Goal: Task Accomplishment & Management: Manage account settings

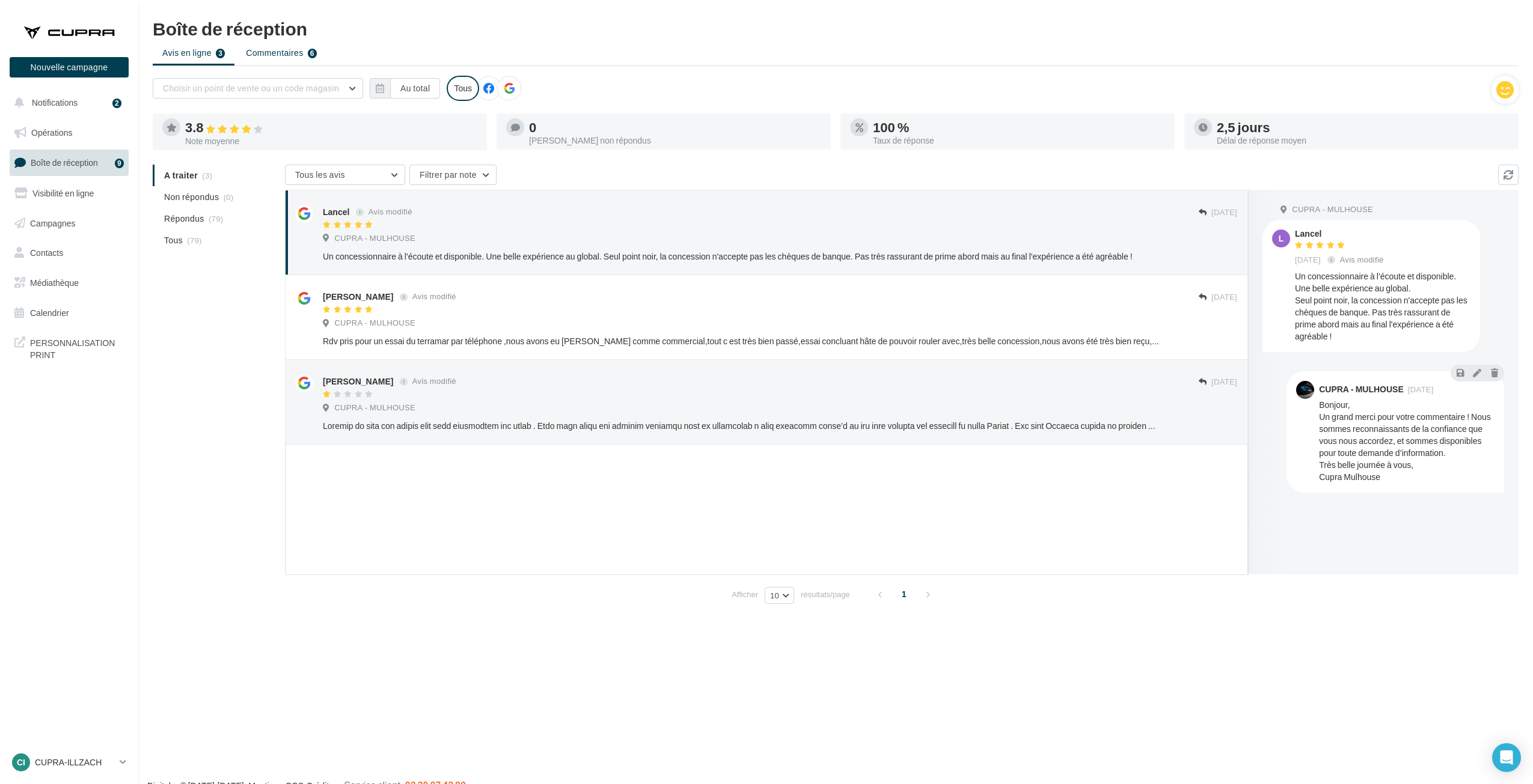
click at [265, 49] on span "Commentaires" at bounding box center [274, 52] width 58 height 12
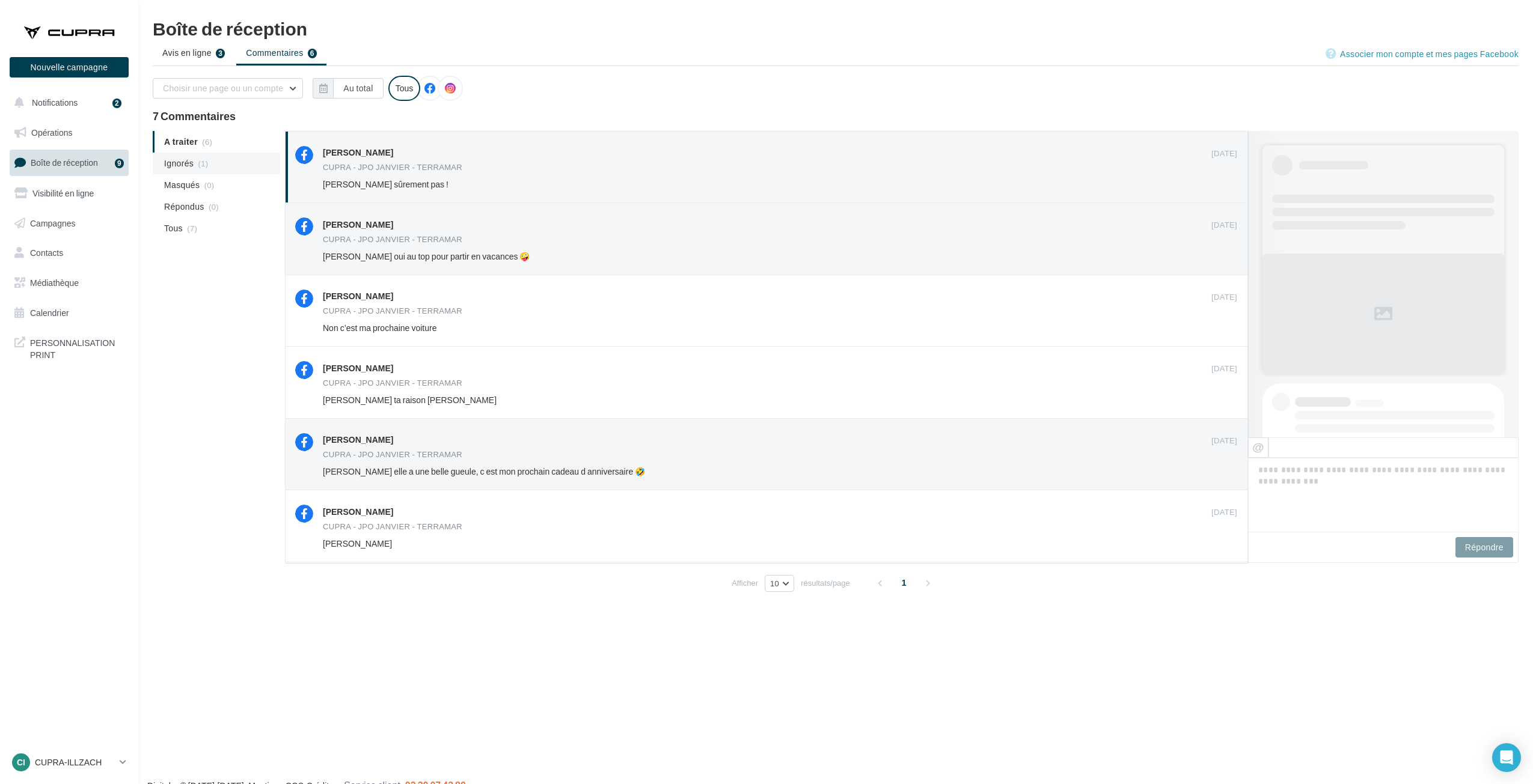
click at [174, 170] on li "Ignorés (1)" at bounding box center [216, 163] width 128 height 22
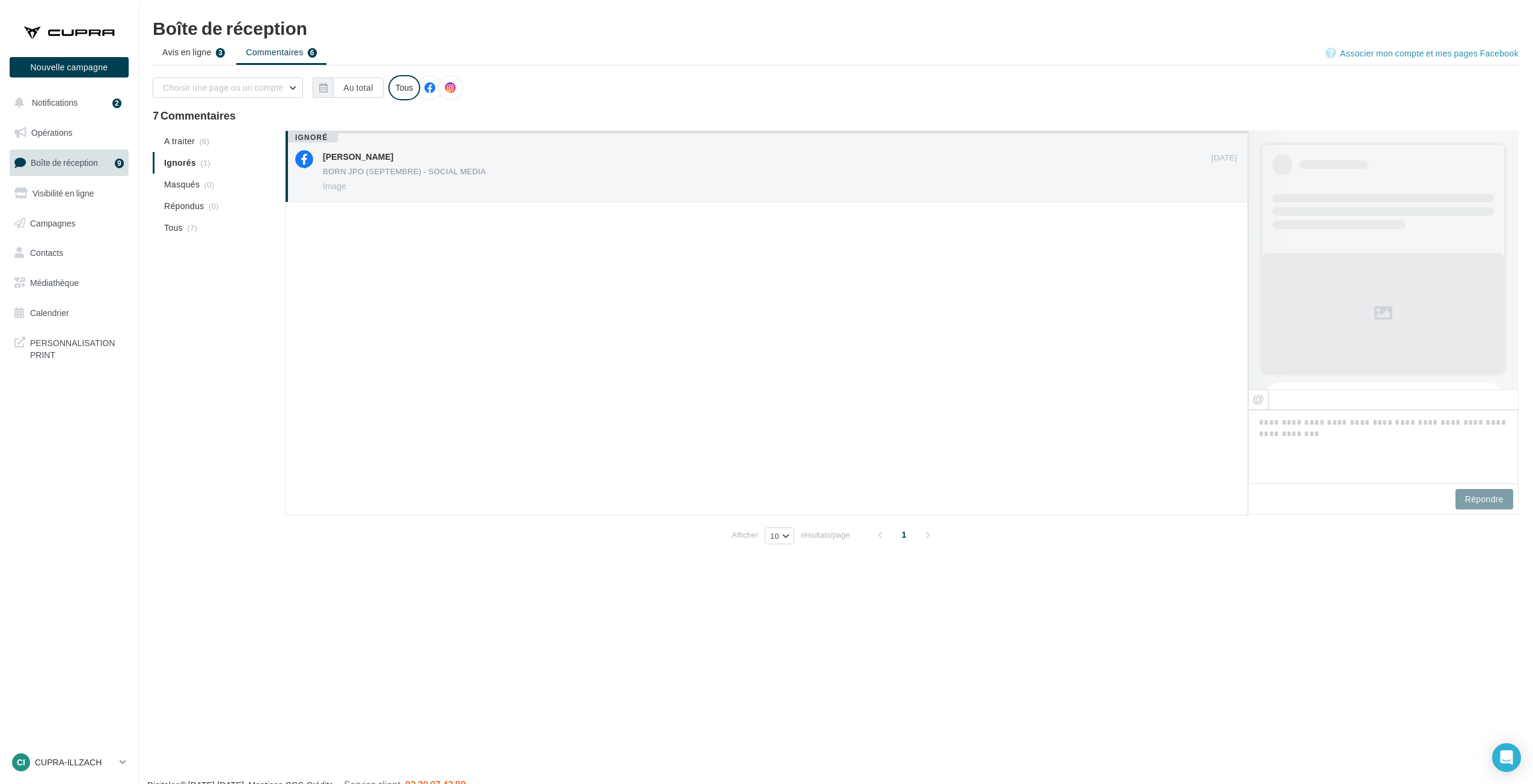
scroll to position [333, 0]
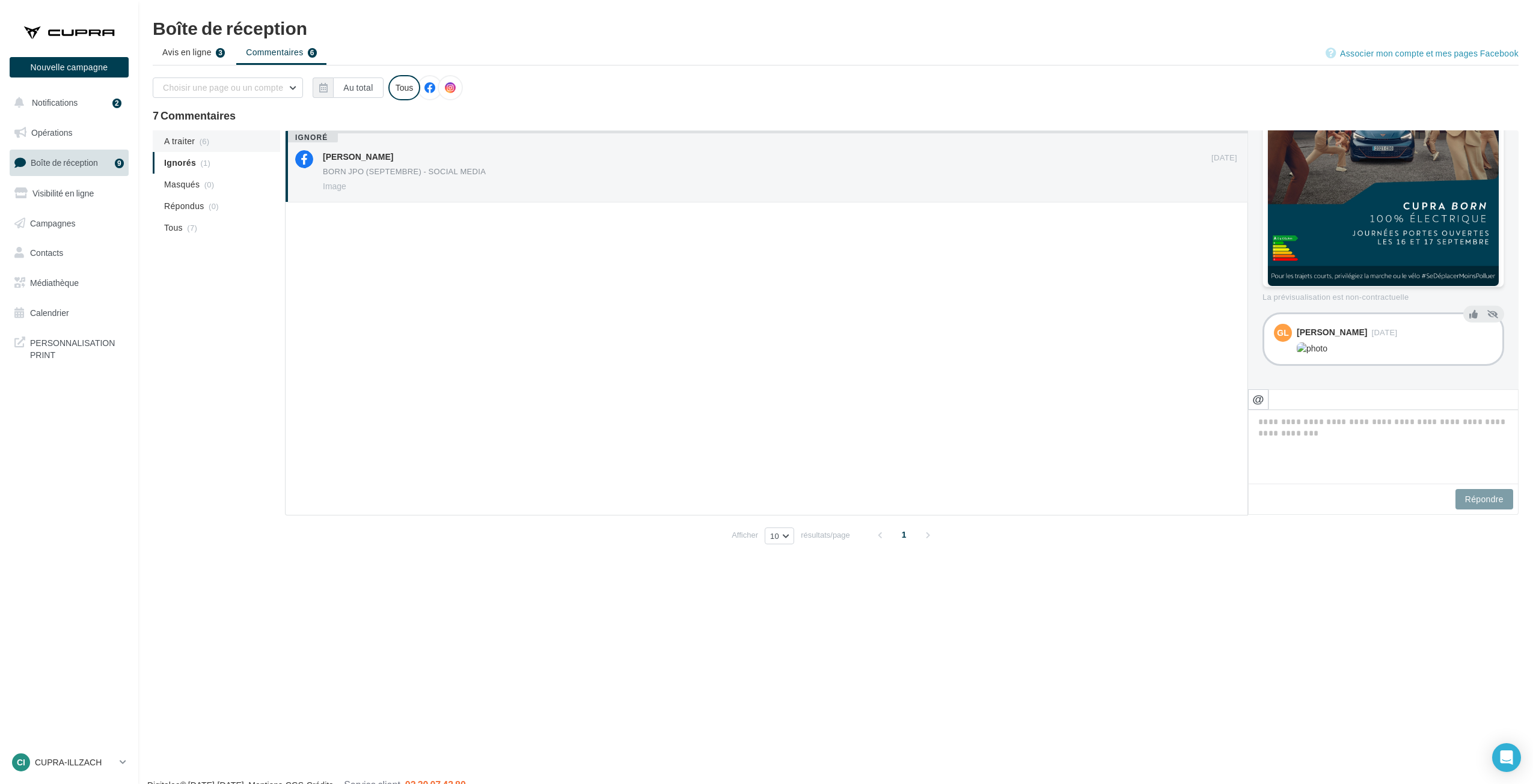
click at [165, 133] on li "A traiter (6)" at bounding box center [216, 141] width 128 height 22
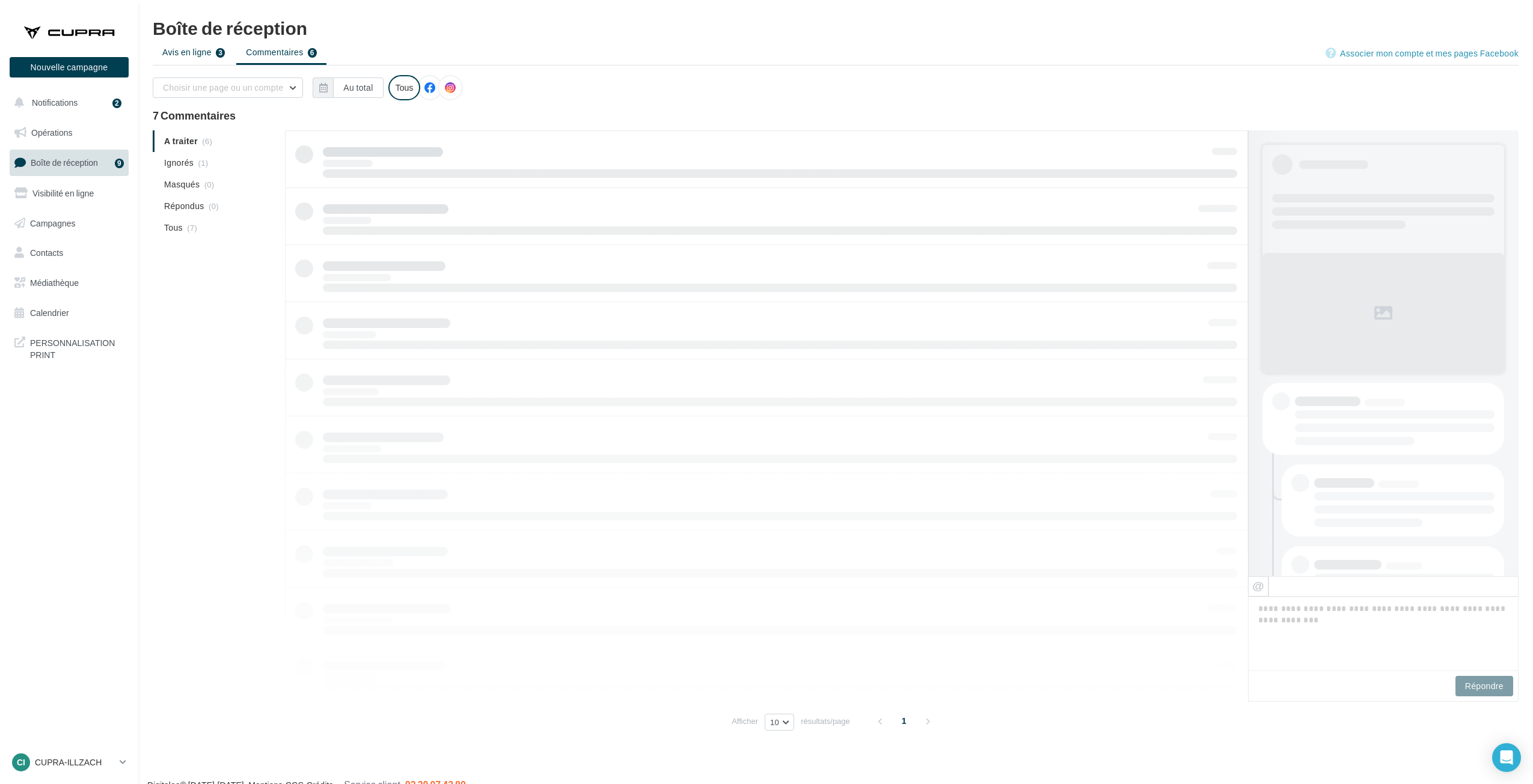
click at [203, 56] on span "Avis en ligne" at bounding box center [187, 52] width 49 height 12
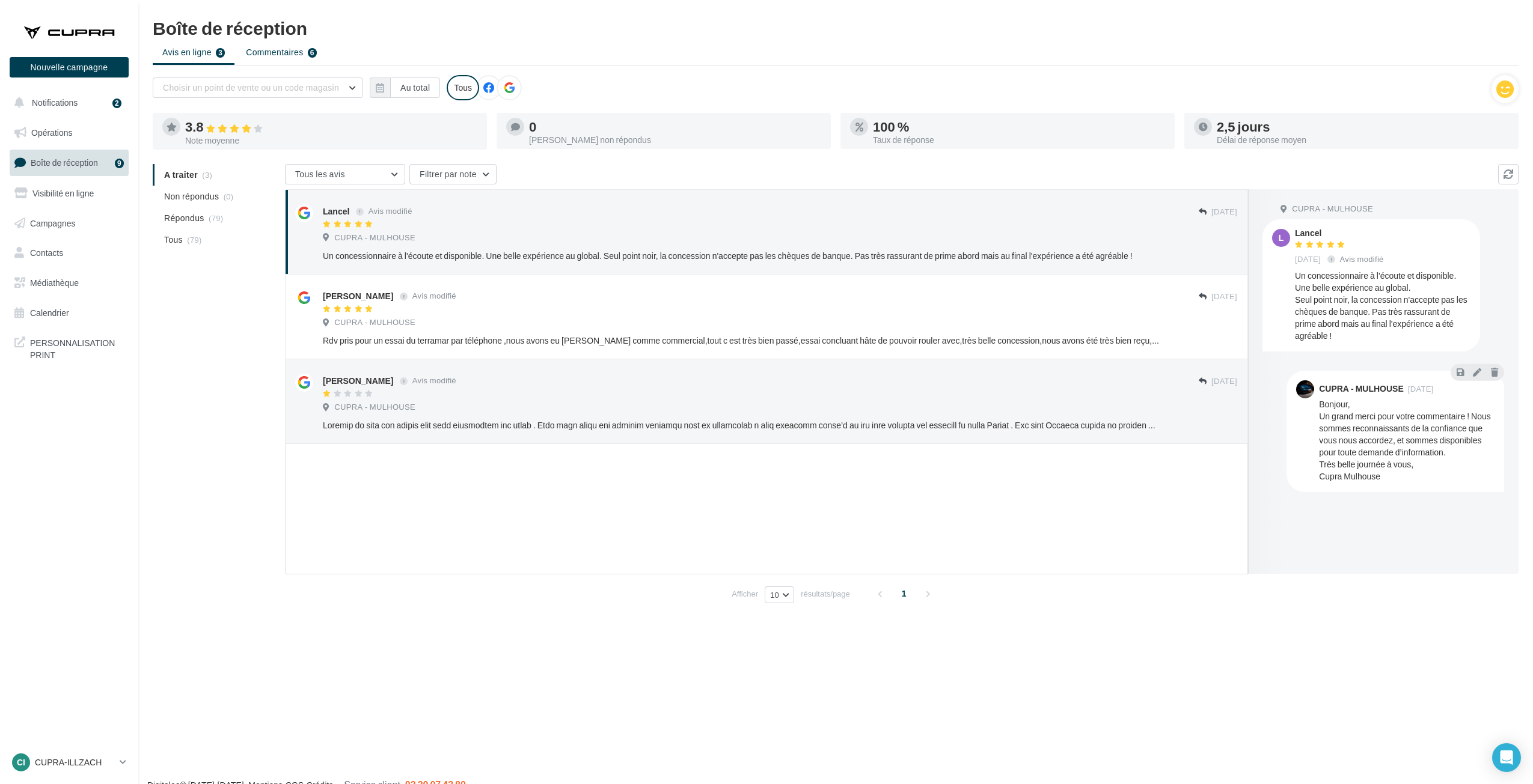
click at [289, 48] on span "Commentaires" at bounding box center [274, 52] width 58 height 12
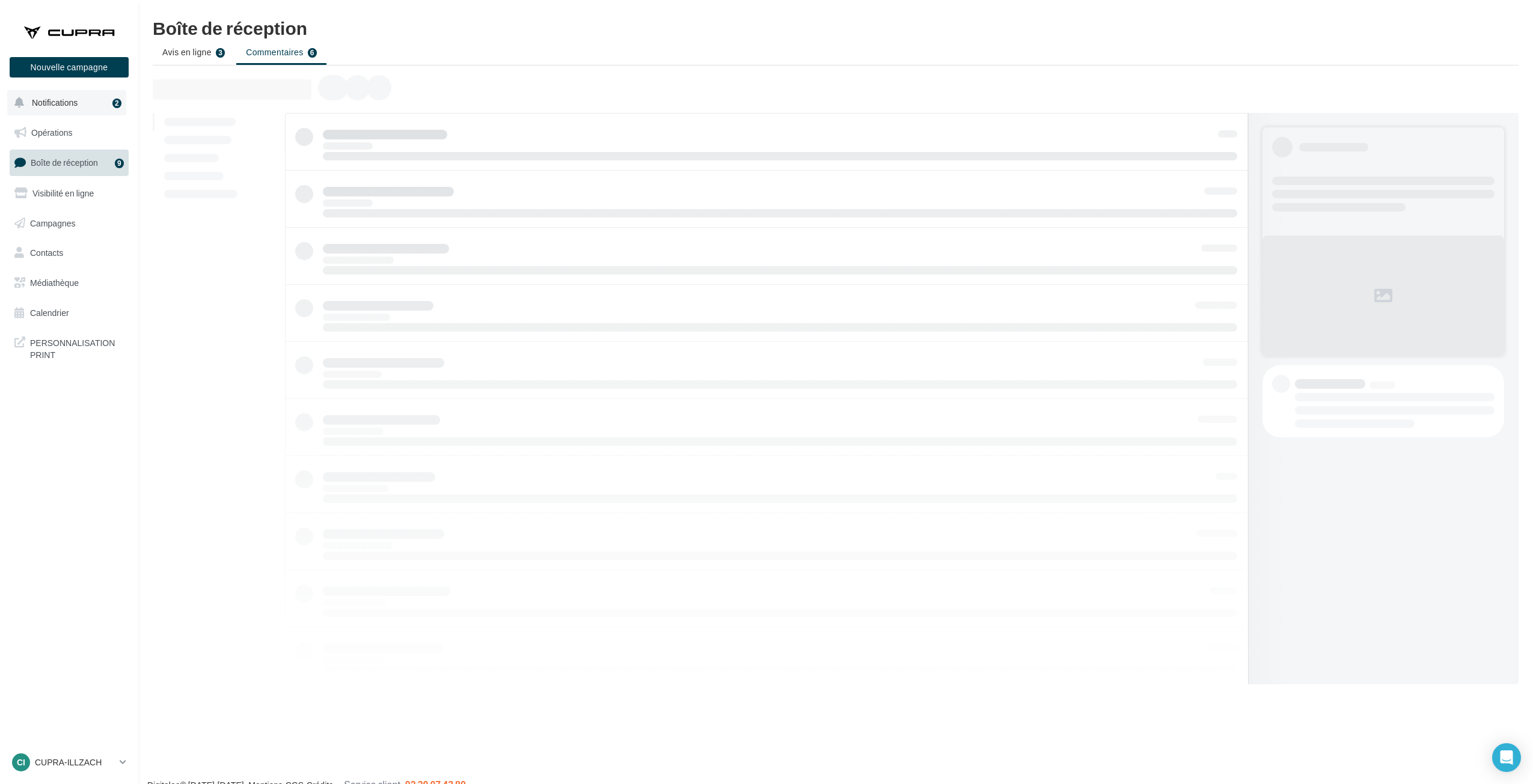
click at [100, 101] on button "Notifications 2" at bounding box center [67, 103] width 119 height 26
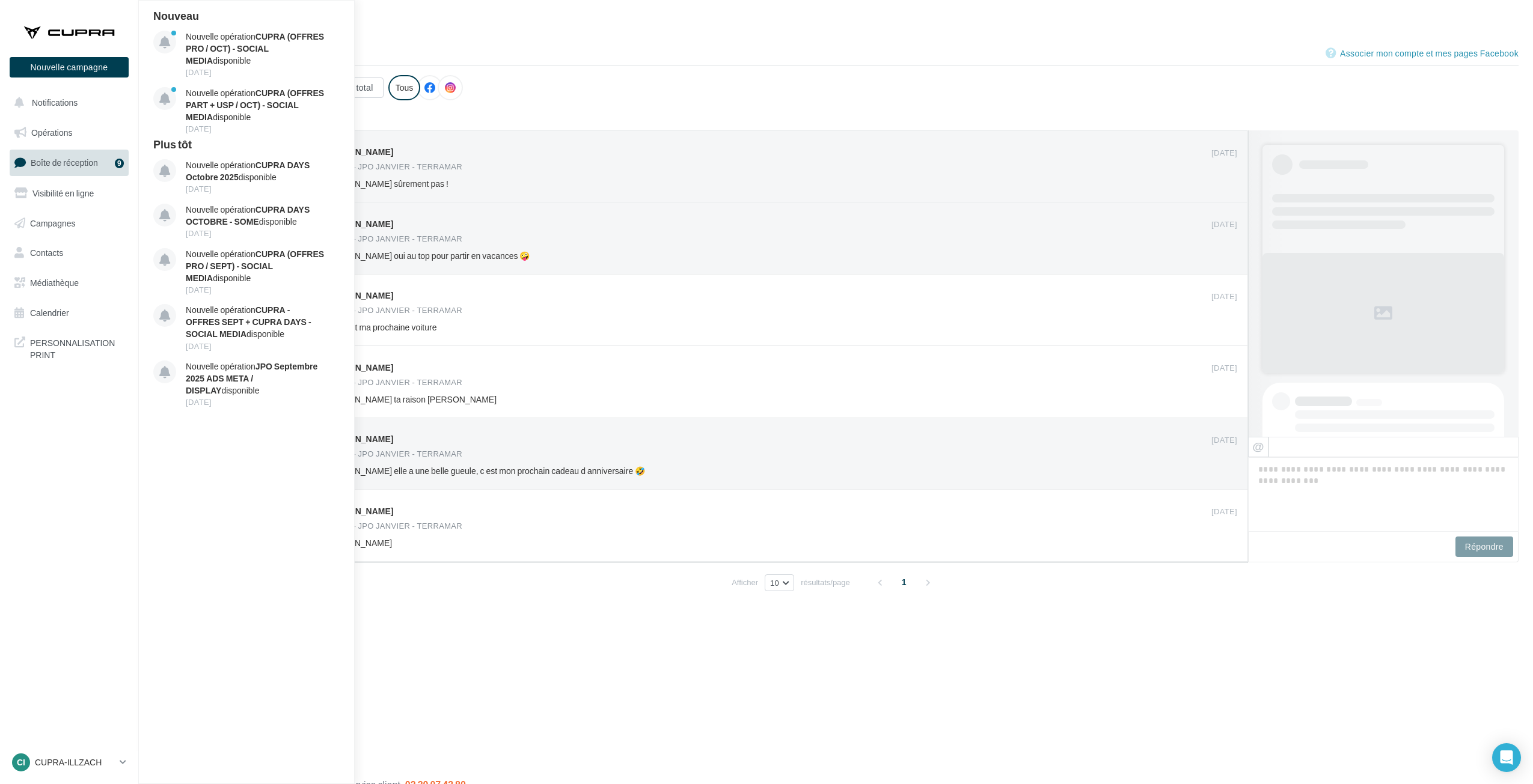
click at [510, 13] on html "Nouvelle campagne Nouvelle campagne Notifications Nouveau Nouvelle opération CU…" at bounding box center [766, 391] width 1533 height 784
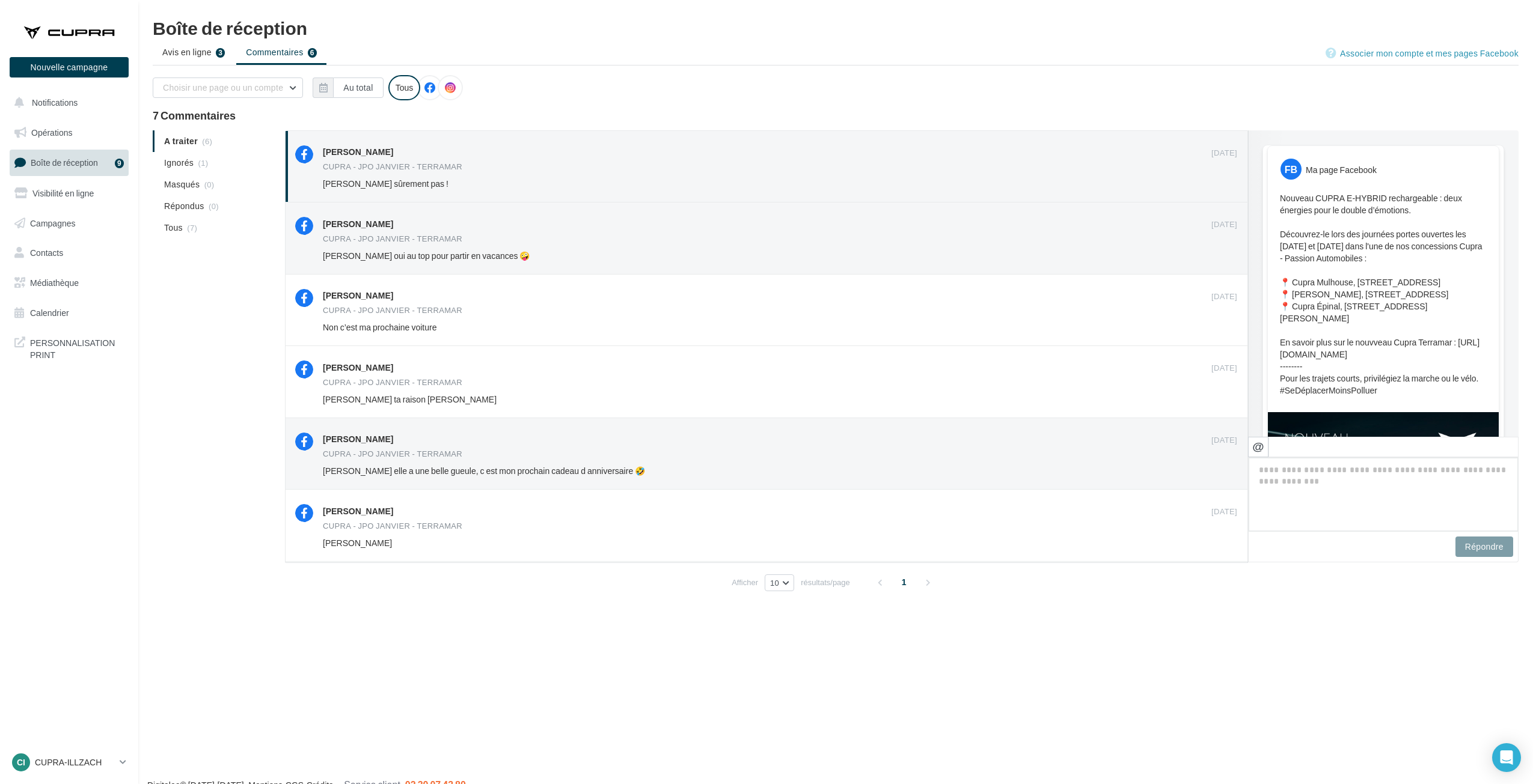
scroll to position [490, 0]
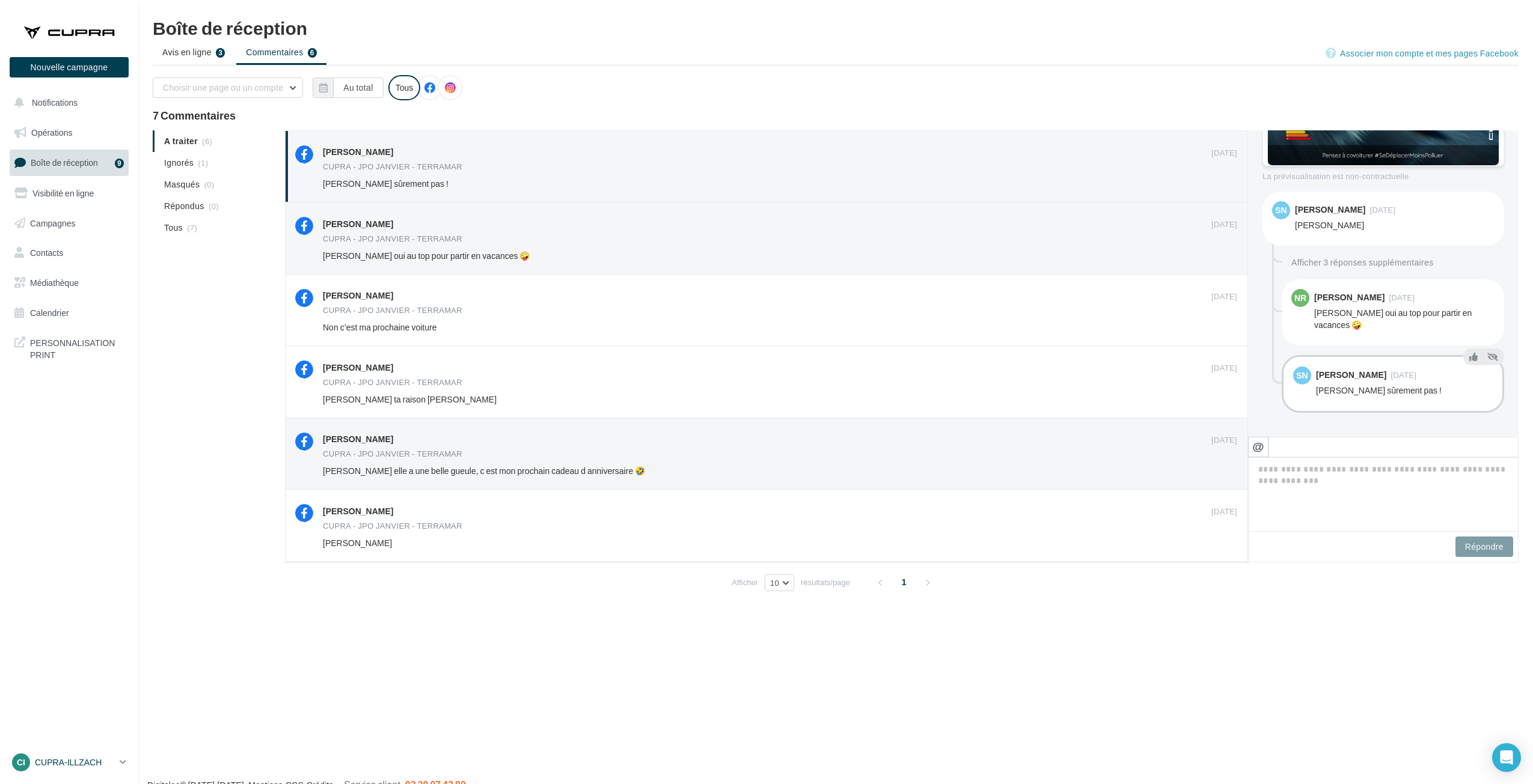
click at [68, 754] on div "CI CUPRA-ILLZACH cupra_mulhouse" at bounding box center [63, 763] width 103 height 18
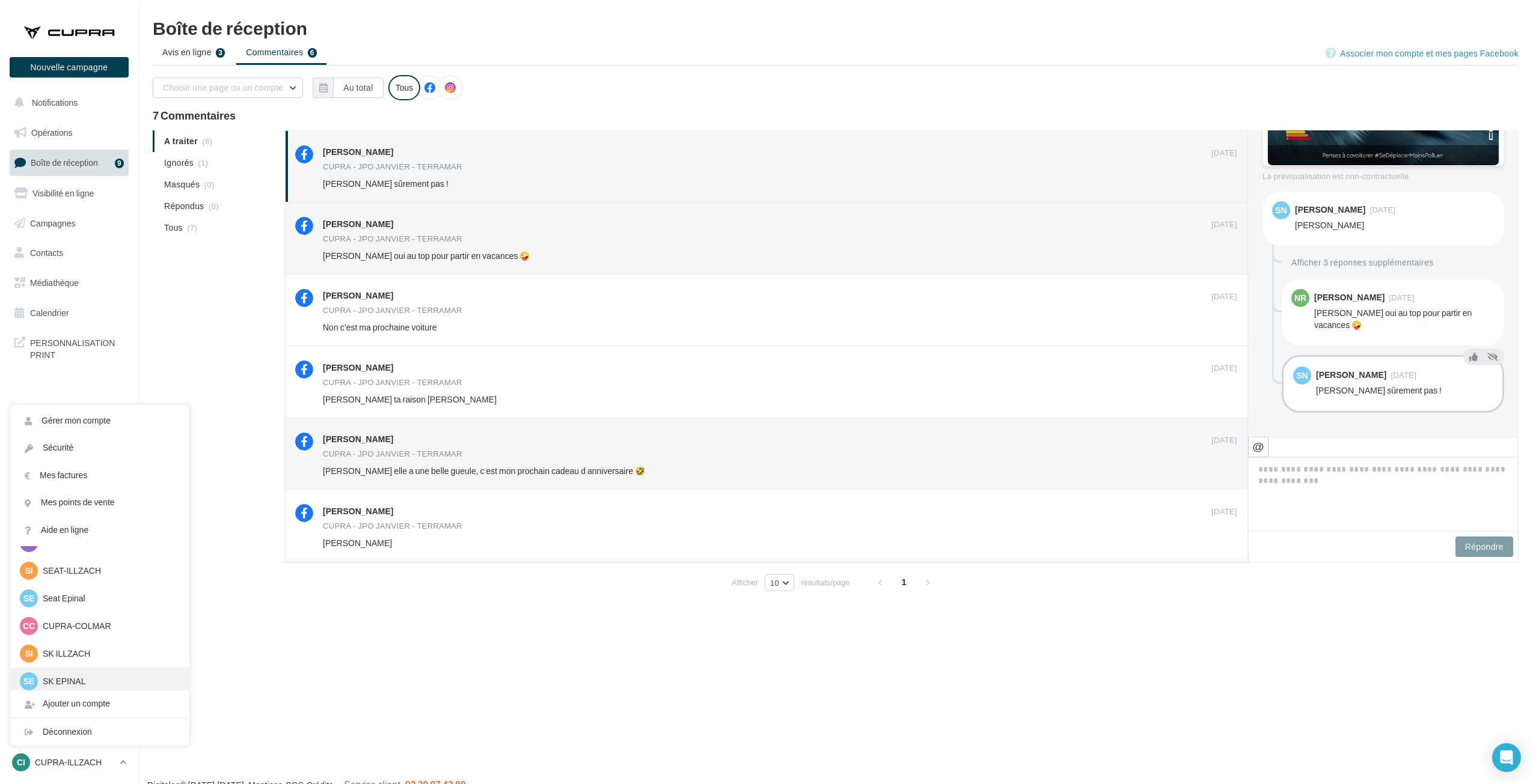
scroll to position [120, 0]
click at [60, 612] on p "SK EPINAL" at bounding box center [109, 612] width 132 height 12
